Goal: Transaction & Acquisition: Purchase product/service

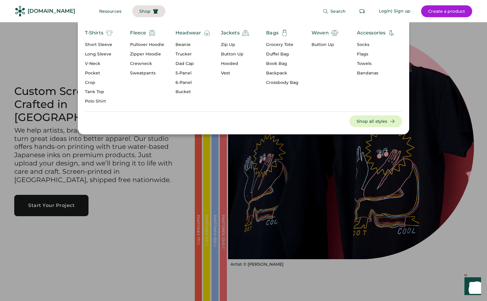
click at [270, 41] on div "Bags Grocery Tote Duffel Bag Book Bag Backpack Crossbody Bag" at bounding box center [282, 59] width 32 height 60
click at [270, 42] on div "Grocery Tote" at bounding box center [282, 45] width 32 height 6
click at [270, 44] on div "Grocery Tote" at bounding box center [282, 45] width 32 height 6
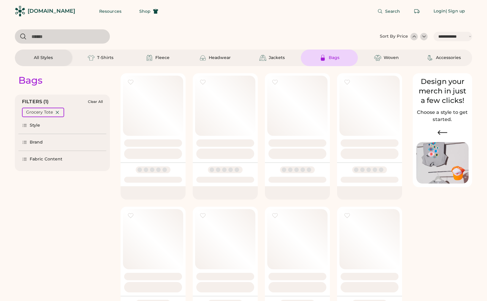
select select "*****"
select select "*"
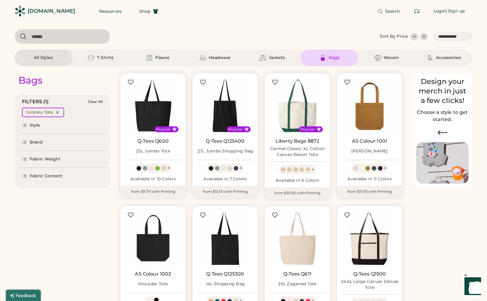
select select "*****"
select select "*"
click at [149, 111] on img at bounding box center [153, 106] width 58 height 58
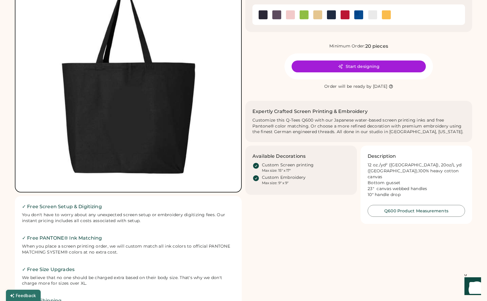
scroll to position [48, 0]
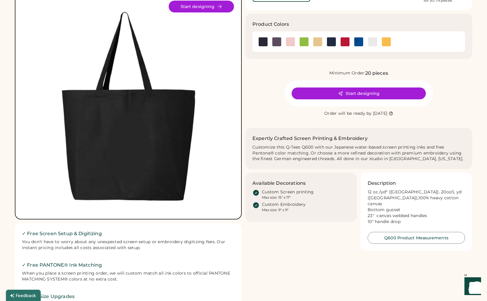
click at [131, 117] on img at bounding box center [128, 106] width 211 height 211
click at [368, 42] on img at bounding box center [372, 41] width 9 height 9
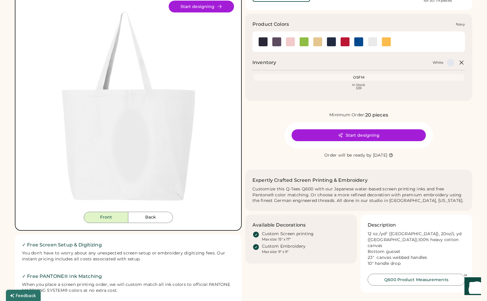
click at [335, 39] on img at bounding box center [331, 41] width 9 height 9
click at [345, 39] on img at bounding box center [344, 41] width 9 height 9
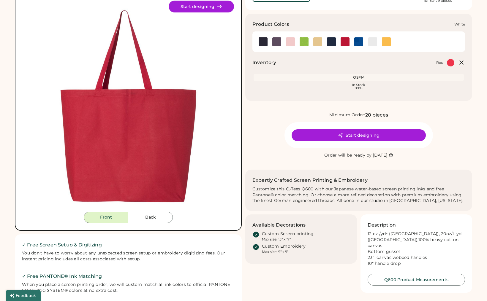
click at [372, 40] on img at bounding box center [372, 41] width 9 height 9
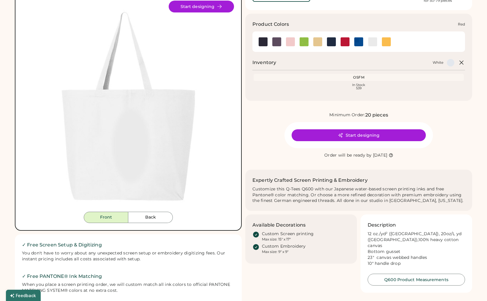
click at [345, 43] on img at bounding box center [344, 41] width 9 height 9
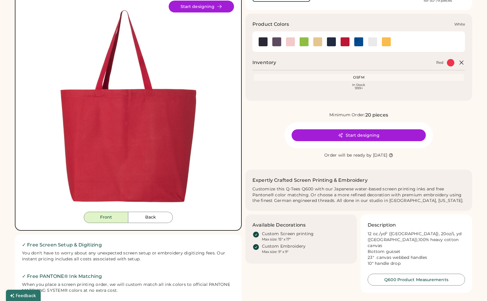
click at [376, 46] on div at bounding box center [372, 41] width 14 height 13
click at [373, 42] on img at bounding box center [372, 41] width 9 height 9
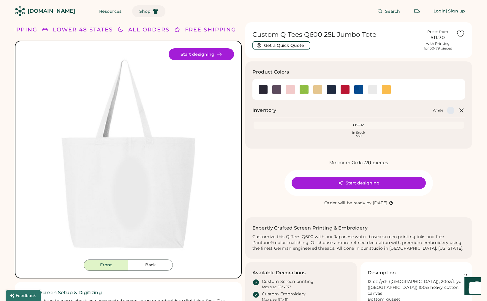
click at [138, 12] on button "Shop" at bounding box center [148, 11] width 33 height 12
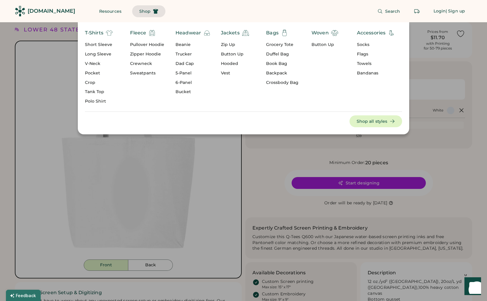
click at [276, 43] on div "Grocery Tote" at bounding box center [282, 45] width 32 height 6
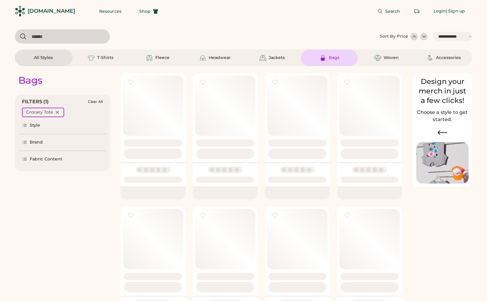
select select "*****"
select select "*"
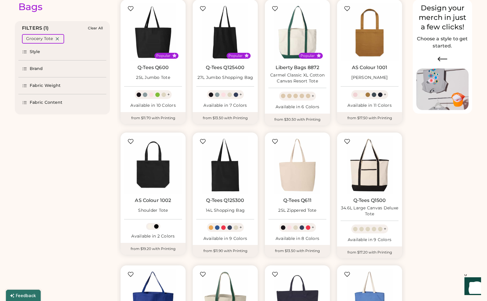
scroll to position [74, 0]
click at [296, 176] on img at bounding box center [297, 165] width 58 height 58
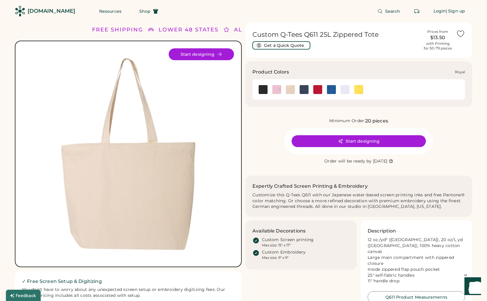
click at [336, 91] on div at bounding box center [331, 89] width 14 height 9
click at [343, 90] on img at bounding box center [344, 89] width 9 height 9
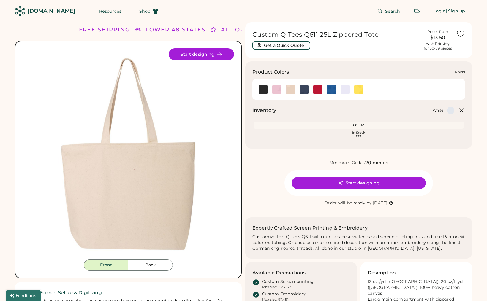
click at [333, 89] on img at bounding box center [331, 89] width 9 height 9
click at [152, 268] on button "Back" at bounding box center [150, 265] width 45 height 11
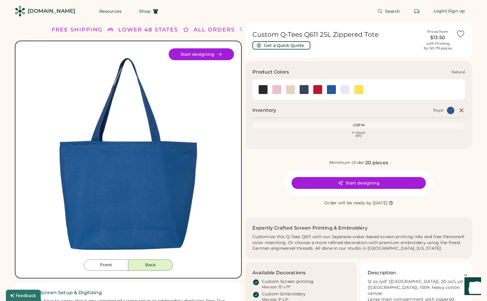
click at [294, 89] on img at bounding box center [290, 89] width 9 height 9
click at [356, 88] on img at bounding box center [358, 89] width 9 height 9
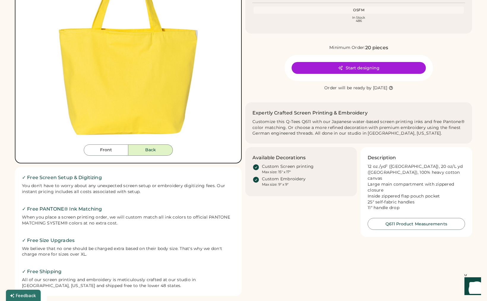
scroll to position [114, 0]
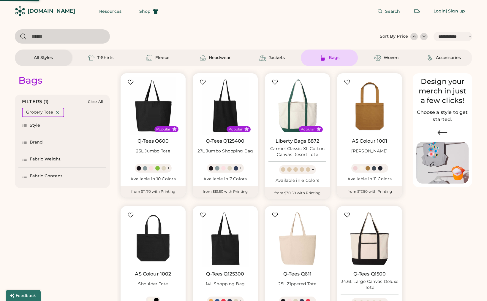
select select "*****"
select select "*"
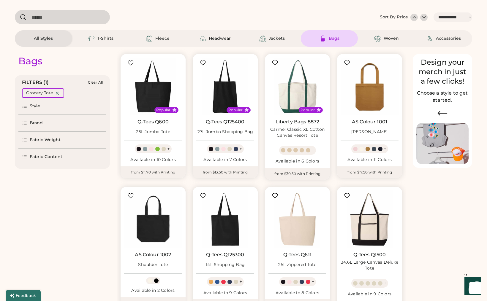
select select "*****"
select select "*"
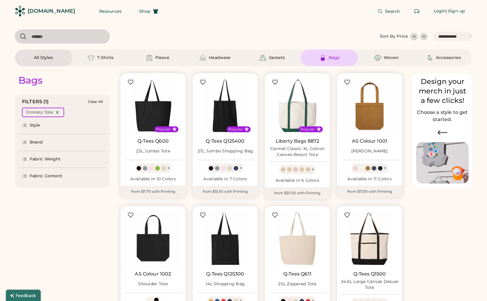
select select "*****"
select select "*"
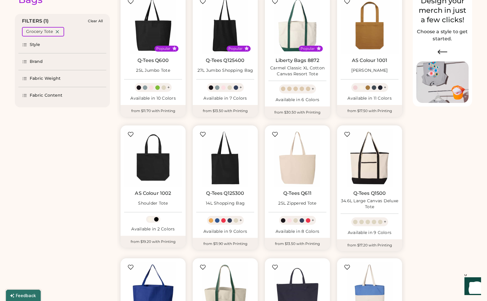
select select "*****"
select select "*"
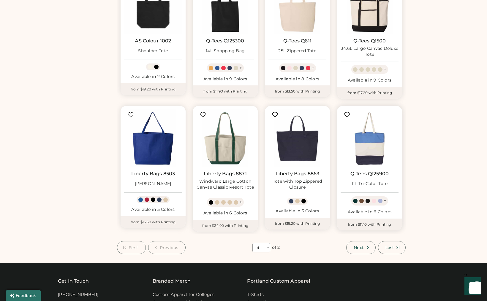
scroll to position [234, 0]
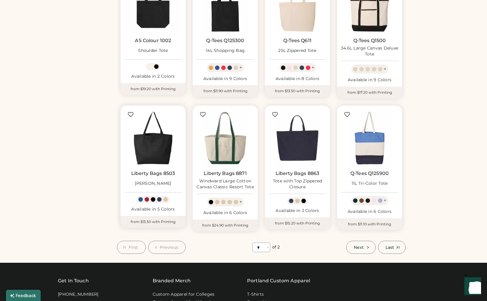
click at [158, 142] on img at bounding box center [153, 138] width 58 height 58
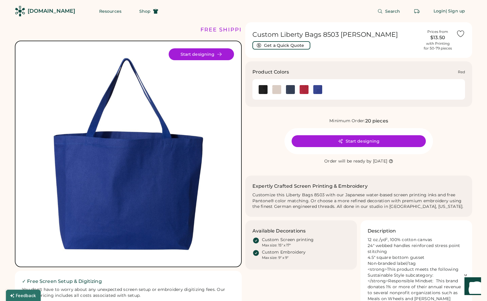
click at [307, 89] on img at bounding box center [303, 89] width 9 height 9
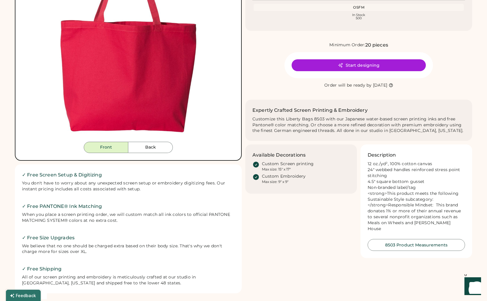
scroll to position [60, 0]
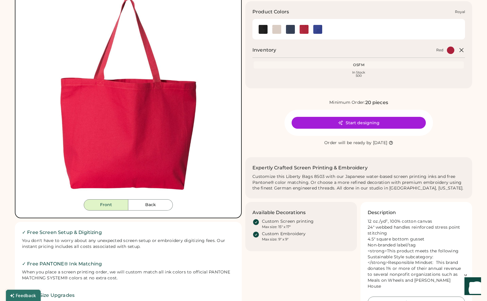
click at [323, 25] on div at bounding box center [318, 29] width 14 height 9
click at [321, 29] on img at bounding box center [317, 29] width 9 height 9
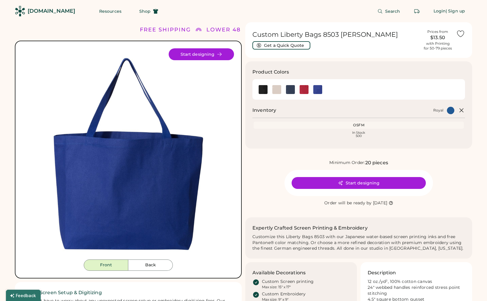
scroll to position [-1, 0]
